Goal: Complete application form: Complete application form

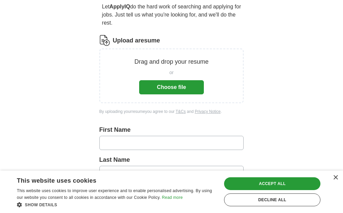
scroll to position [141, 0]
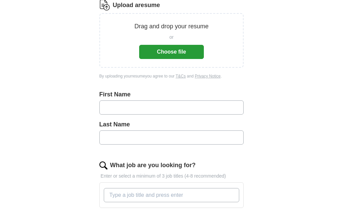
scroll to position [103, 0]
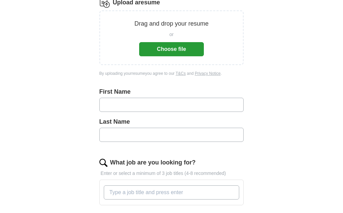
click at [196, 100] on input "text" at bounding box center [171, 105] width 144 height 14
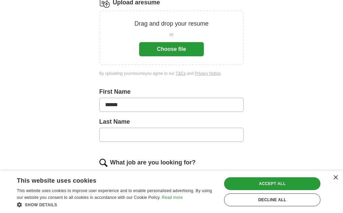
type input "******"
click at [192, 139] on input "text" at bounding box center [171, 135] width 144 height 14
type input "*******"
click at [332, 178] on div "×" at bounding box center [333, 177] width 8 height 5
click at [334, 180] on div "×" at bounding box center [335, 177] width 5 height 5
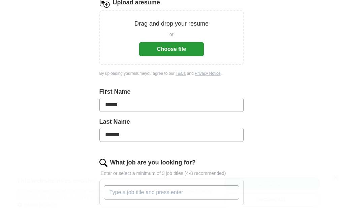
click at [334, 180] on div "×" at bounding box center [335, 177] width 5 height 5
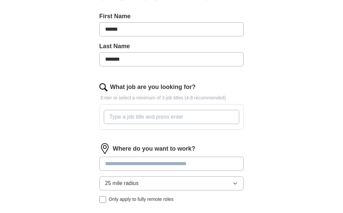
scroll to position [193, 0]
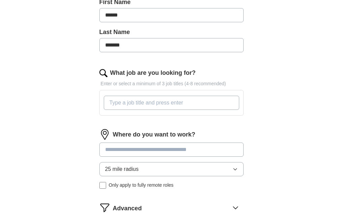
click at [185, 108] on input "What job are you looking for?" at bounding box center [172, 103] width 136 height 14
click at [168, 110] on input "What job are you looking for?" at bounding box center [172, 103] width 136 height 14
click at [154, 110] on input "manufactuere" at bounding box center [172, 103] width 136 height 14
type input "manufacturing"
click at [138, 157] on input at bounding box center [171, 149] width 144 height 14
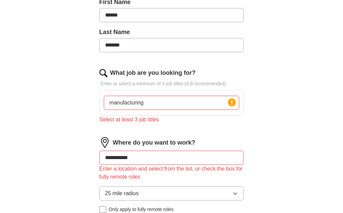
click at [110, 200] on div "25 mile radius Only apply to fully remote roles" at bounding box center [171, 199] width 144 height 27
click at [157, 165] on input "**********" at bounding box center [171, 157] width 144 height 14
type input "*"
click at [165, 108] on input "manufacturing" at bounding box center [172, 103] width 136 height 14
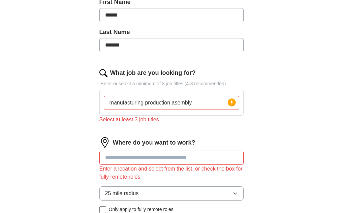
type input "manufacturing production asembly"
click at [143, 165] on input at bounding box center [171, 157] width 144 height 14
click at [228, 106] on circle at bounding box center [232, 102] width 8 height 8
click at [209, 109] on input "manufacturing production asembly" at bounding box center [172, 103] width 136 height 14
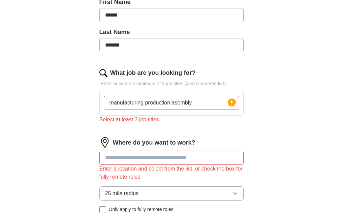
click at [209, 109] on input "manufacturing production asembly" at bounding box center [172, 103] width 136 height 14
click at [162, 164] on input at bounding box center [171, 157] width 144 height 14
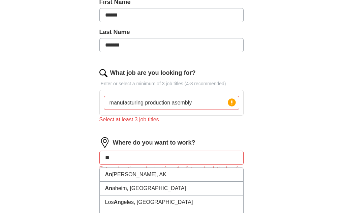
type input "*"
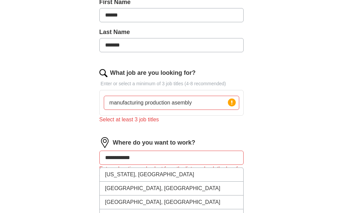
click at [301, 109] on div "**********" at bounding box center [171, 56] width 258 height 457
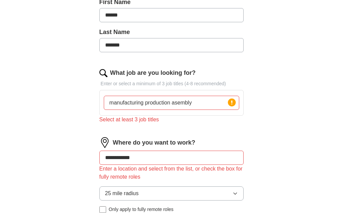
click at [173, 199] on button "25 mile radius" at bounding box center [171, 193] width 144 height 14
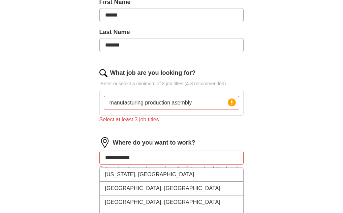
click at [143, 165] on input "**********" at bounding box center [171, 157] width 144 height 14
type input "*"
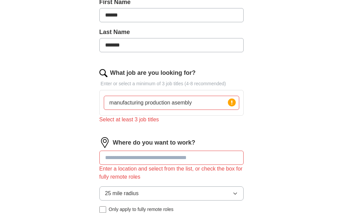
type input "*"
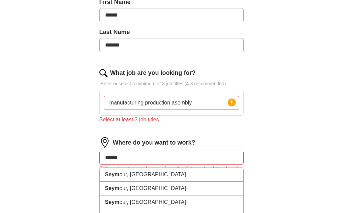
type input "*******"
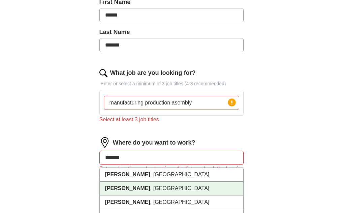
click at [139, 195] on li "[PERSON_NAME] , [GEOGRAPHIC_DATA]" at bounding box center [172, 188] width 144 height 14
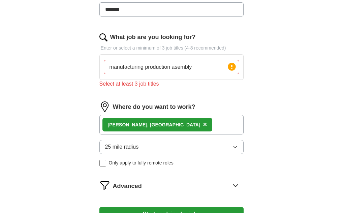
scroll to position [235, 0]
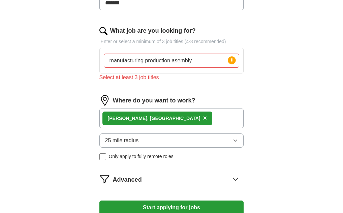
click at [232, 143] on icon "button" at bounding box center [234, 140] width 5 height 5
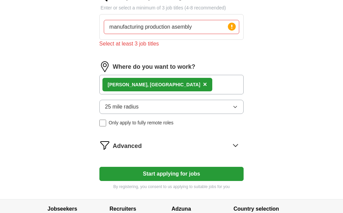
click at [232, 109] on icon "button" at bounding box center [234, 106] width 5 height 5
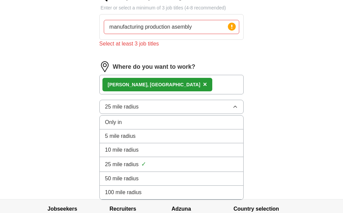
click at [190, 182] on div "50 mile radius" at bounding box center [171, 178] width 133 height 8
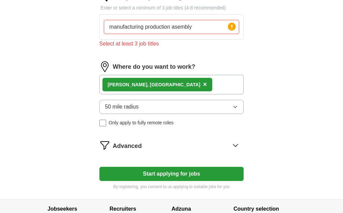
click at [232, 109] on icon "button" at bounding box center [234, 106] width 5 height 5
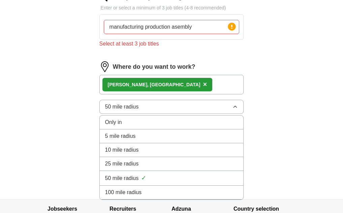
click at [197, 166] on li "25 mile radius" at bounding box center [172, 164] width 144 height 14
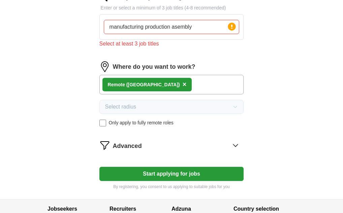
click at [170, 180] on button "Start applying for jobs" at bounding box center [171, 174] width 144 height 14
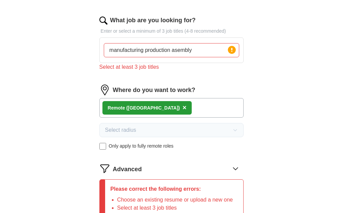
scroll to position [241, 0]
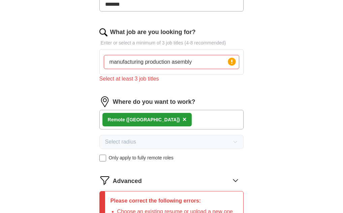
click at [152, 69] on input "manufacturing production asembly" at bounding box center [172, 62] width 136 height 14
click at [180, 68] on input "manufacturing. production asembly" at bounding box center [172, 62] width 136 height 14
click at [198, 67] on input "manufacturing. produc asembly" at bounding box center [172, 62] width 136 height 14
type input "m"
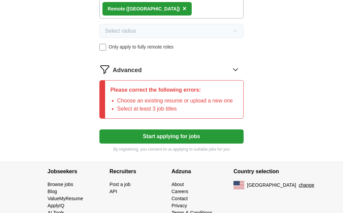
scroll to position [372, 0]
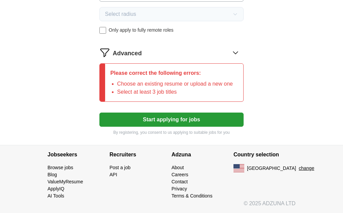
type input "team member manufacturing asembly"
click at [181, 122] on button "Start applying for jobs" at bounding box center [171, 119] width 144 height 14
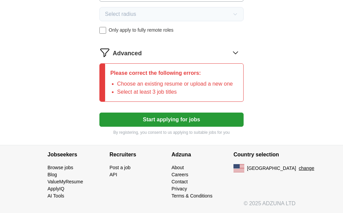
click at [181, 122] on button "Start applying for jobs" at bounding box center [171, 119] width 144 height 14
drag, startPoint x: 181, startPoint y: 122, endPoint x: 346, endPoint y: 146, distance: 166.0
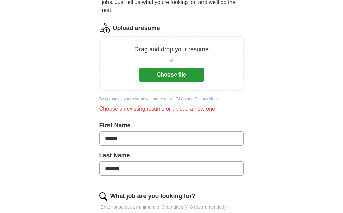
scroll to position [85, 0]
